Goal: Task Accomplishment & Management: Use online tool/utility

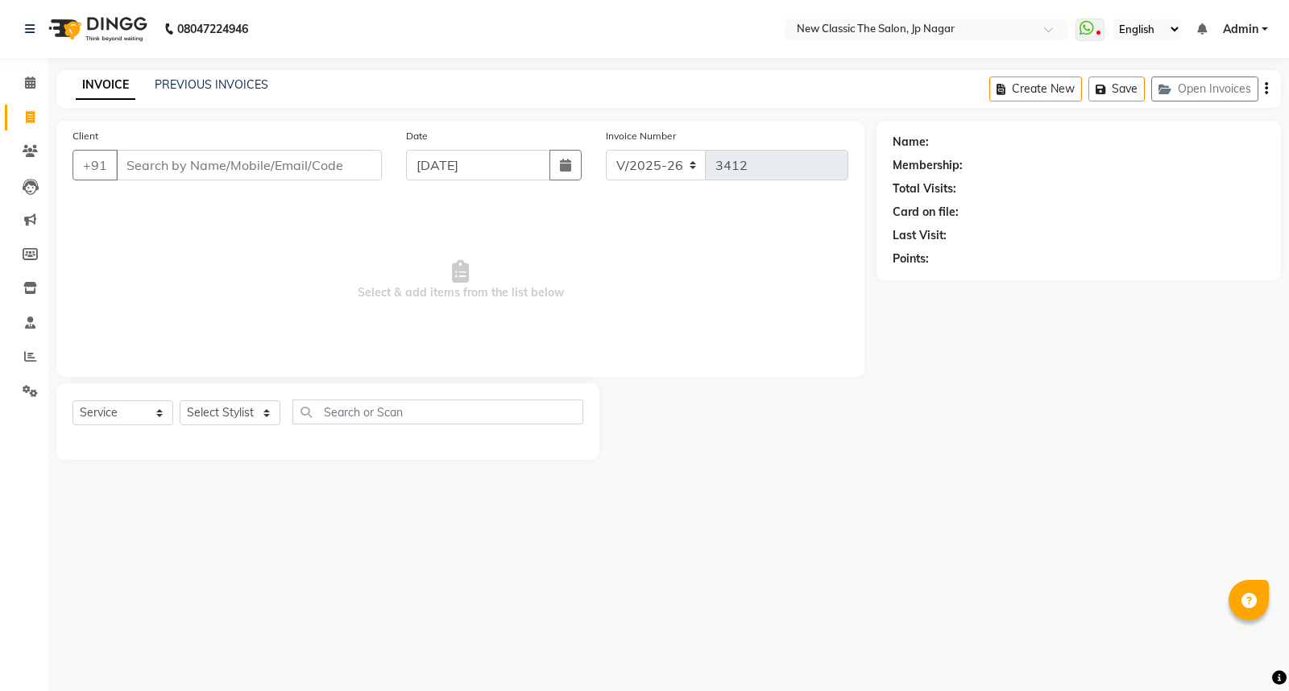
select select "4678"
select select "service"
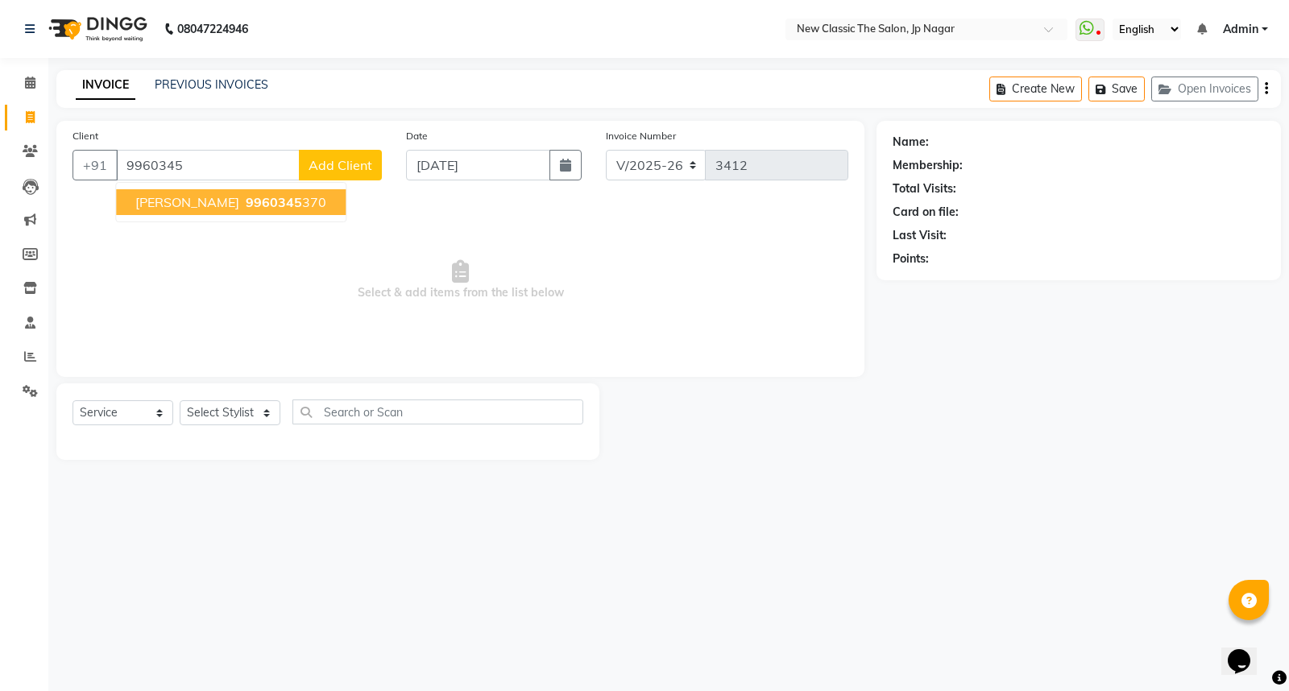
click at [259, 190] on button "[PERSON_NAME] 9960345 370" at bounding box center [231, 202] width 230 height 26
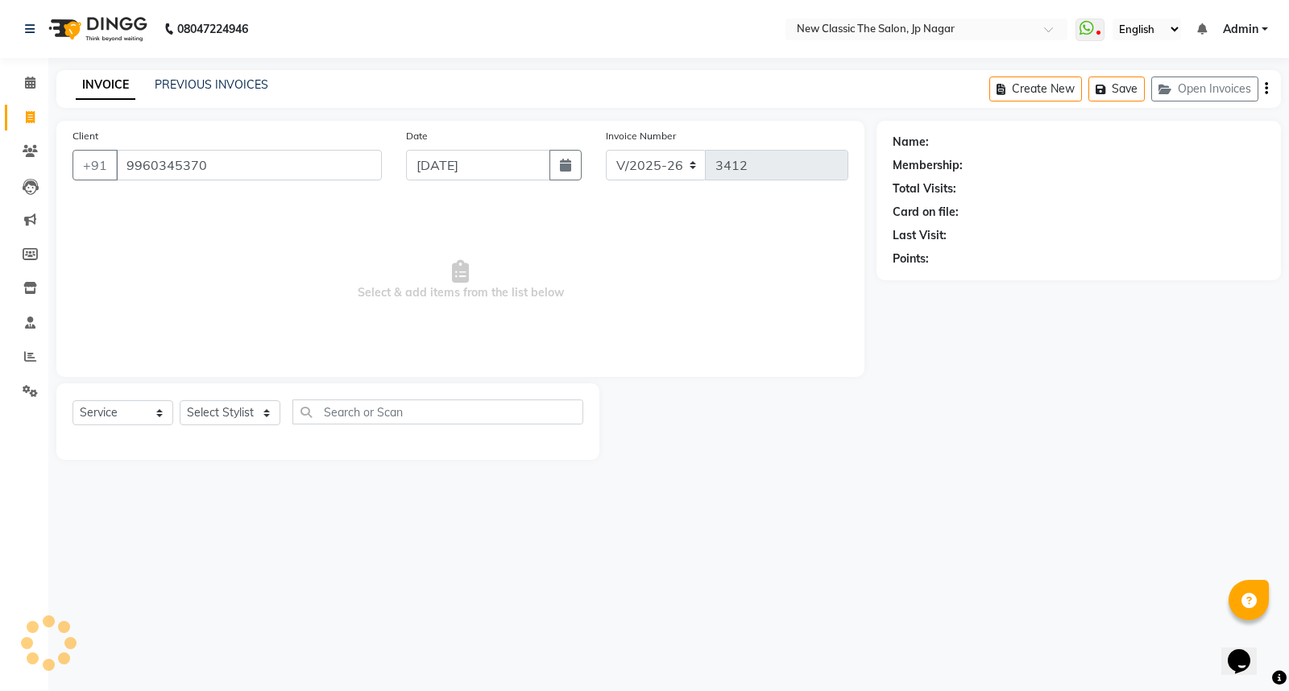
type input "9960345370"
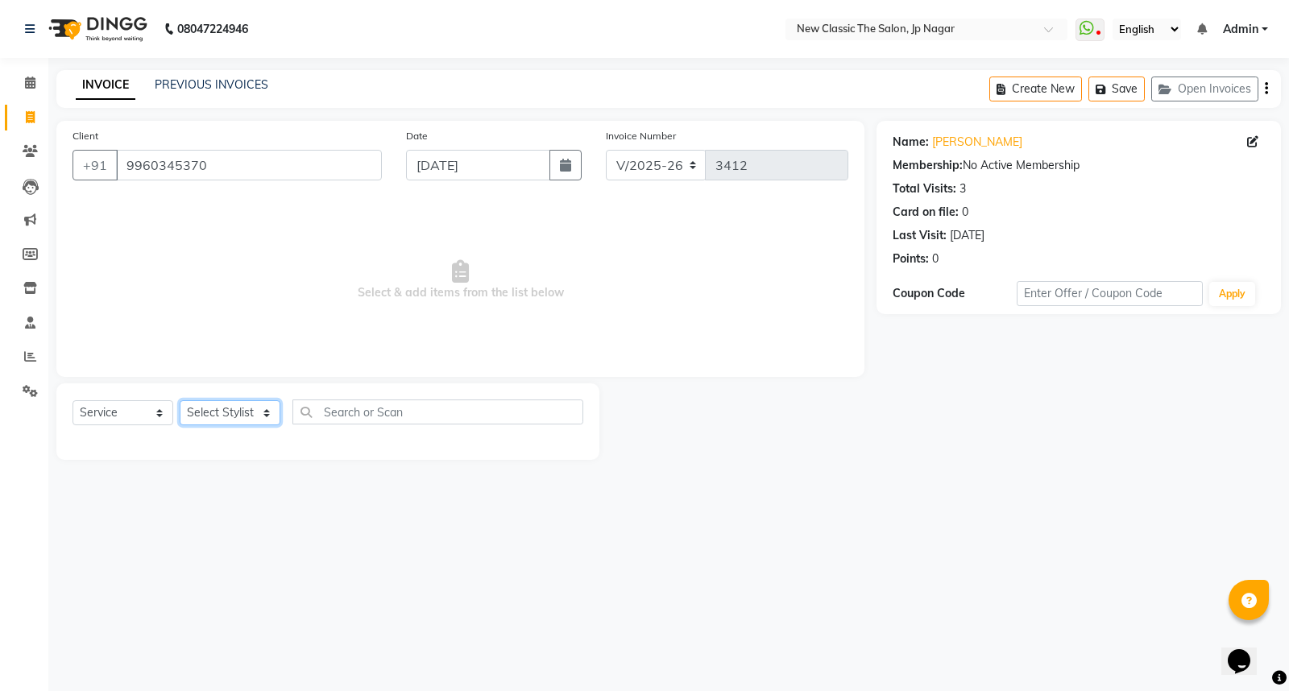
click at [214, 409] on select "Select Stylist Amit [PERSON_NAME] [PERSON_NAME] [PERSON_NAME] Manager [PERSON_N…" at bounding box center [230, 413] width 101 height 25
select select "27631"
click at [180, 401] on select "Select Stylist Amit [PERSON_NAME] [PERSON_NAME] [PERSON_NAME] Manager [PERSON_N…" at bounding box center [230, 413] width 101 height 25
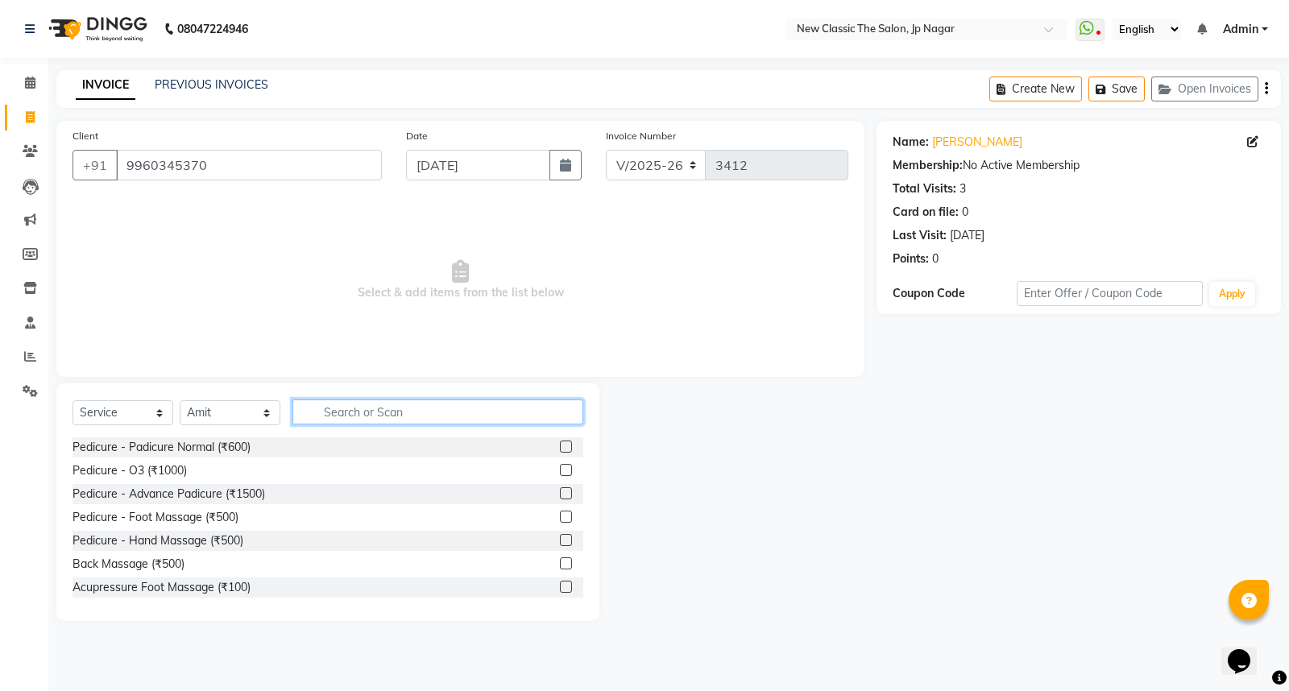
click at [417, 413] on input "text" at bounding box center [438, 412] width 291 height 25
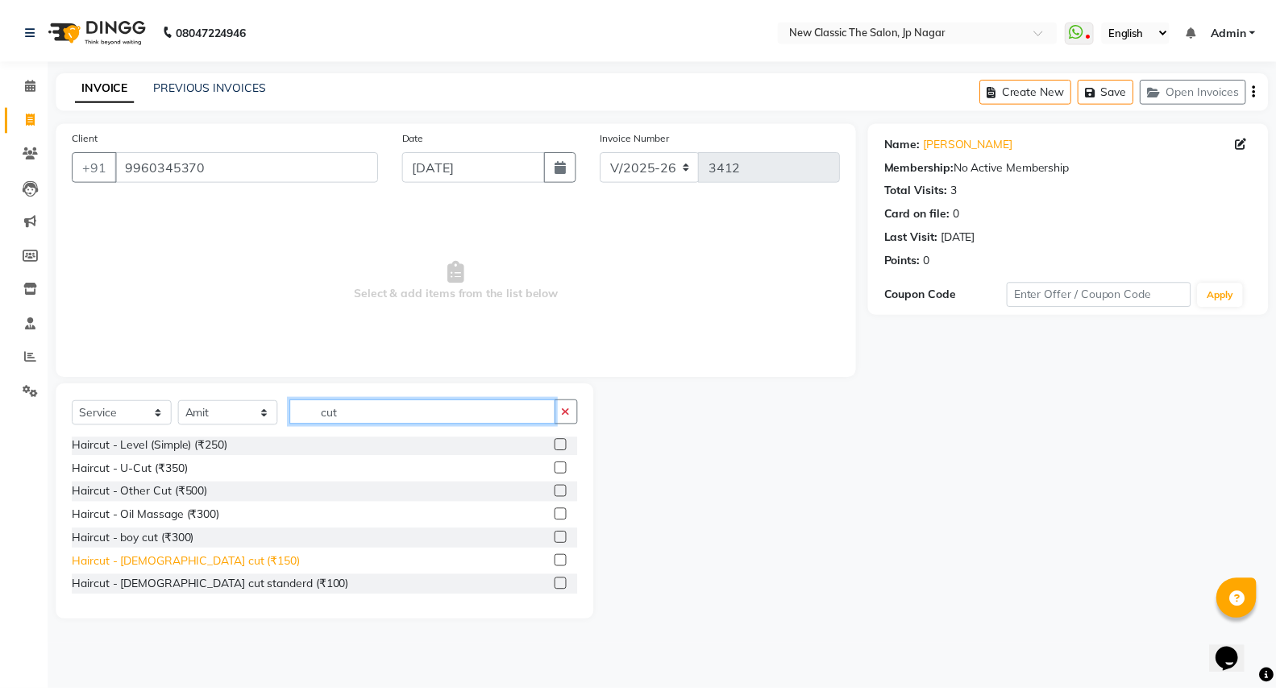
scroll to position [89, 0]
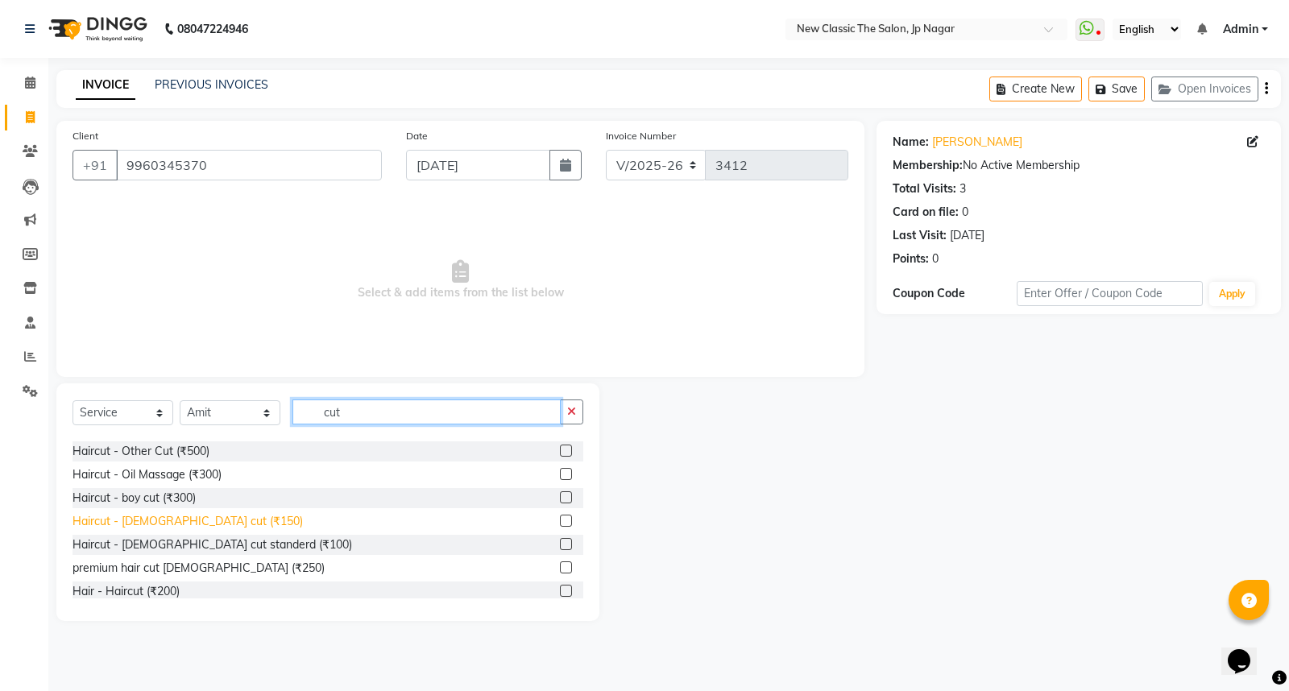
type input "cut"
click at [137, 514] on div "Haircut - [DEMOGRAPHIC_DATA] cut (₹150)" at bounding box center [188, 521] width 230 height 17
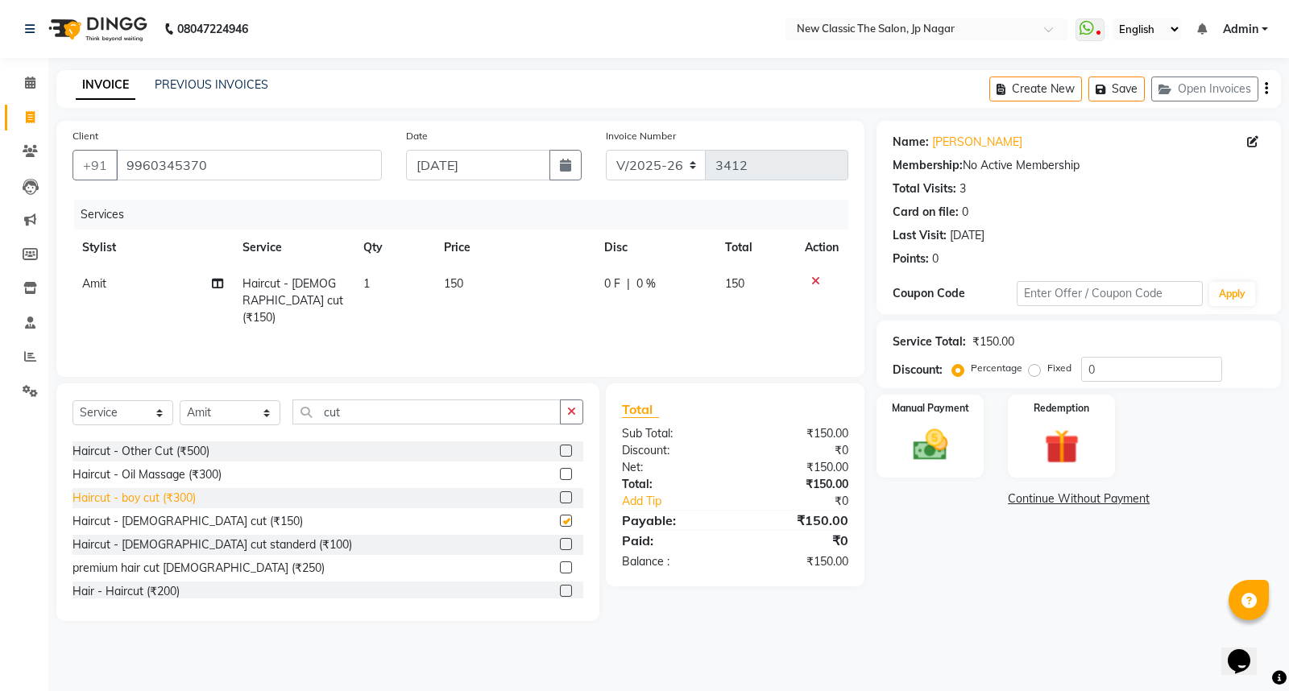
checkbox input "false"
click at [924, 434] on img at bounding box center [931, 445] width 58 height 41
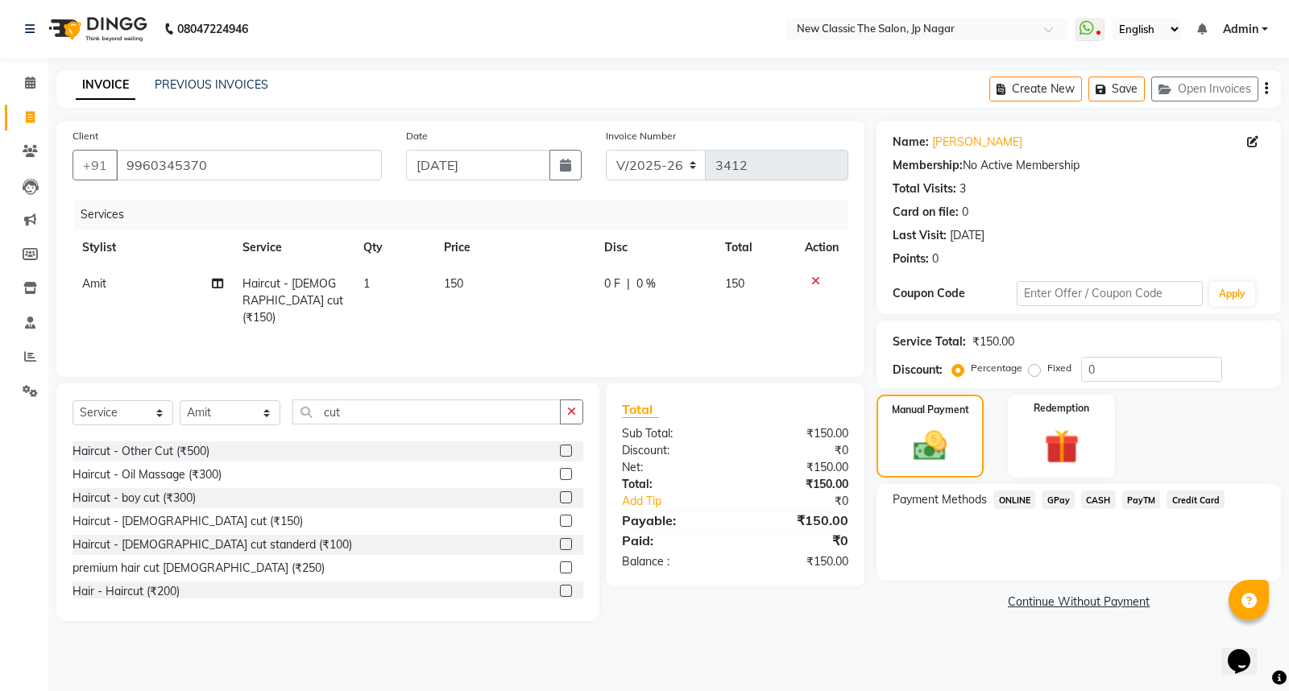
click at [1098, 503] on span "CASH" at bounding box center [1098, 500] width 35 height 19
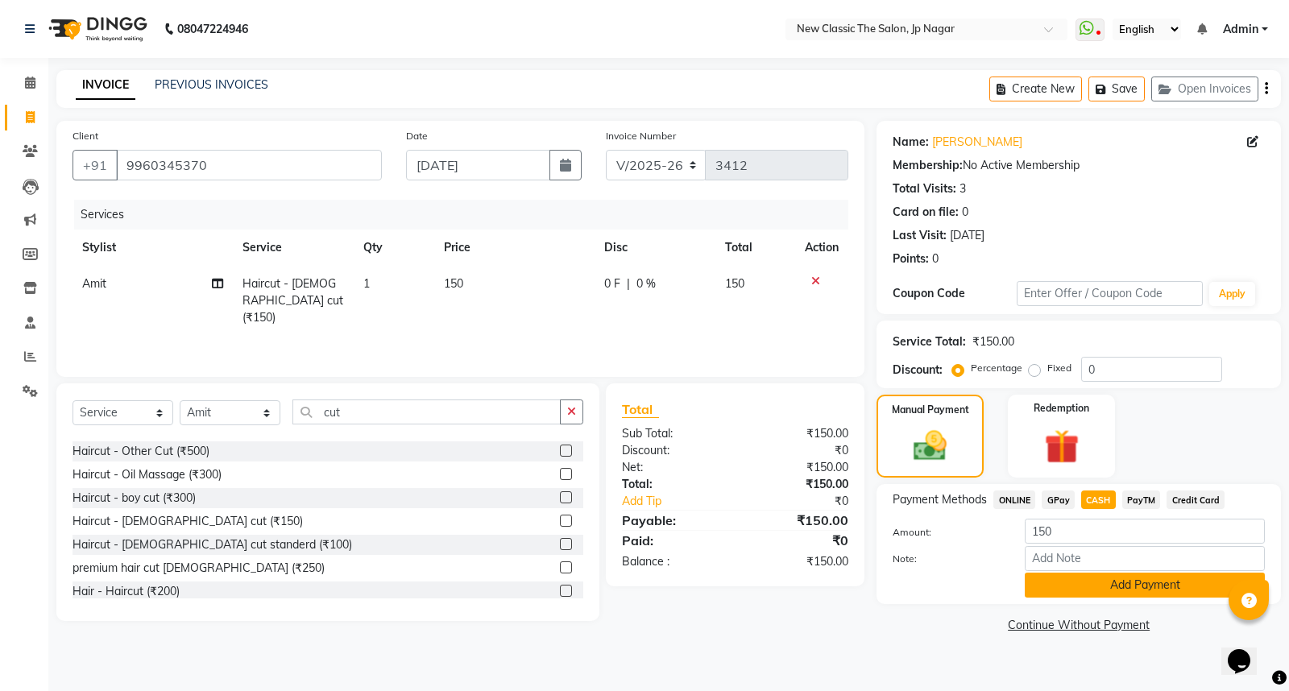
click at [1105, 589] on button "Add Payment" at bounding box center [1145, 585] width 240 height 25
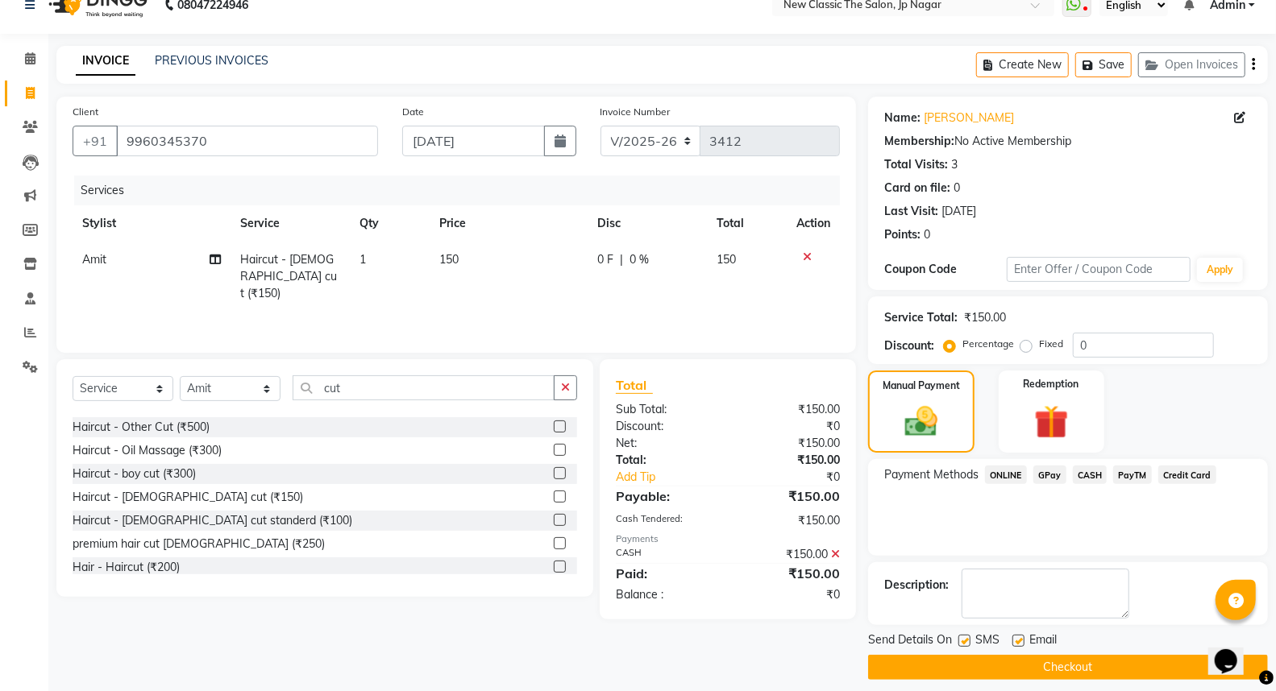
scroll to position [36, 0]
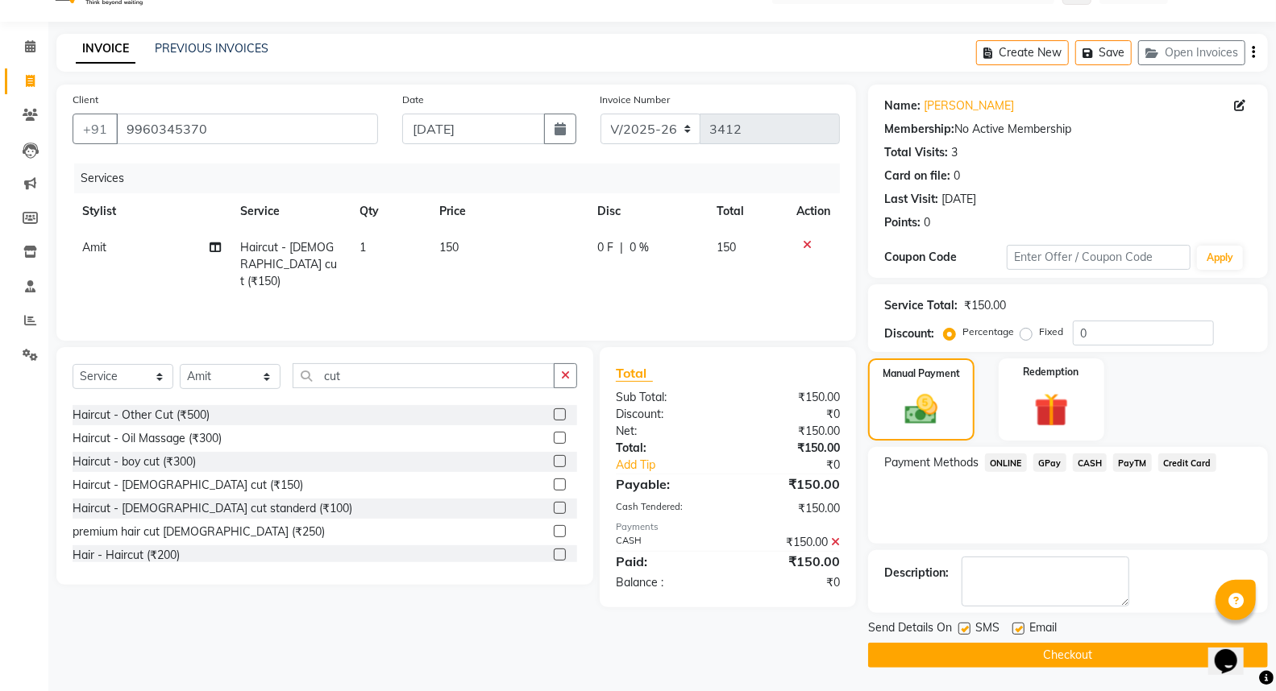
click at [1094, 650] on button "Checkout" at bounding box center [1068, 655] width 400 height 25
